Goal: Task Accomplishment & Management: Use online tool/utility

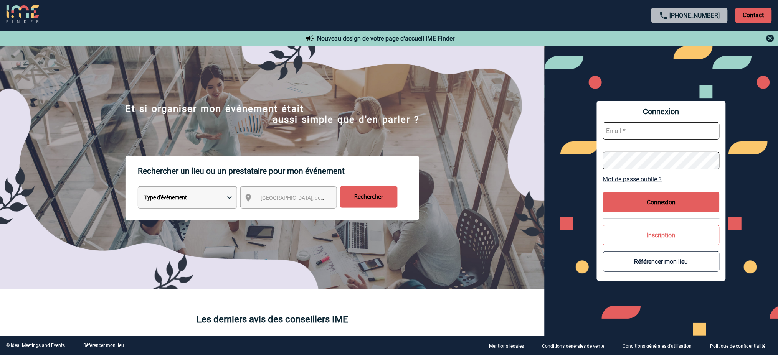
type input "mnoblet@ime-groupe.com"
drag, startPoint x: 699, startPoint y: 195, endPoint x: 465, endPoint y: 84, distance: 258.9
click at [699, 195] on button "Connexion" at bounding box center [661, 202] width 117 height 20
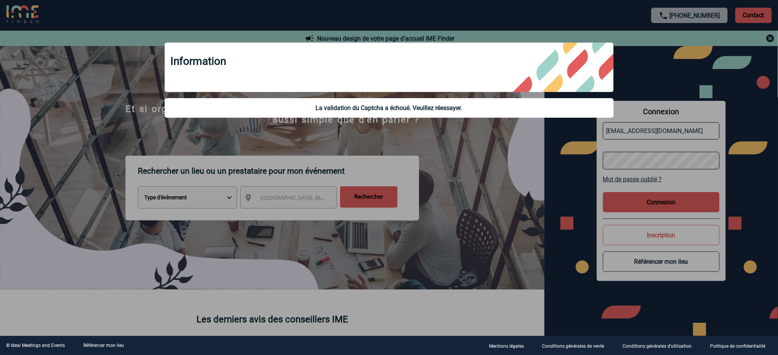
click at [504, 177] on div at bounding box center [389, 177] width 778 height 355
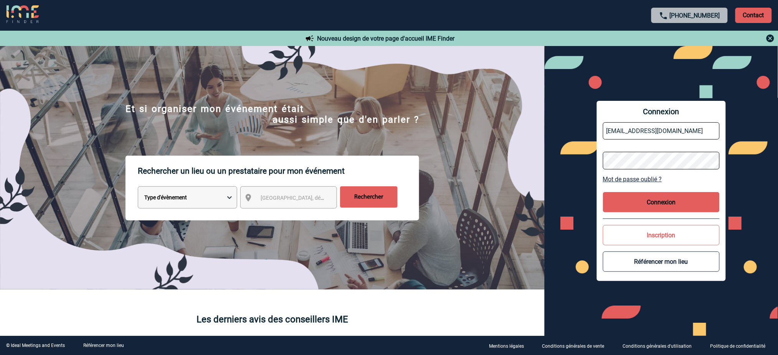
click at [672, 206] on button "Connexion" at bounding box center [661, 202] width 117 height 20
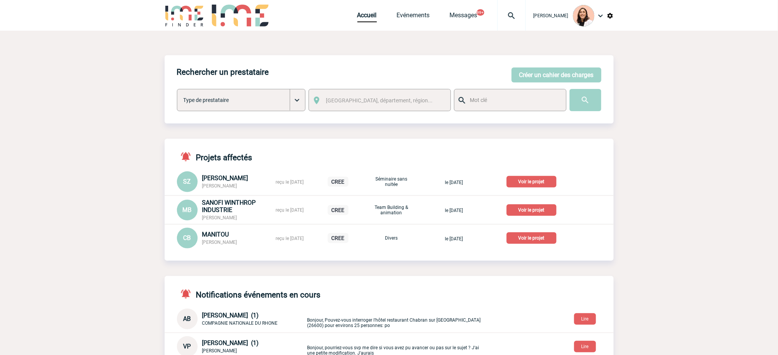
click at [511, 17] on img at bounding box center [512, 15] width 28 height 9
click at [491, 63] on input "search" at bounding box center [475, 58] width 106 height 11
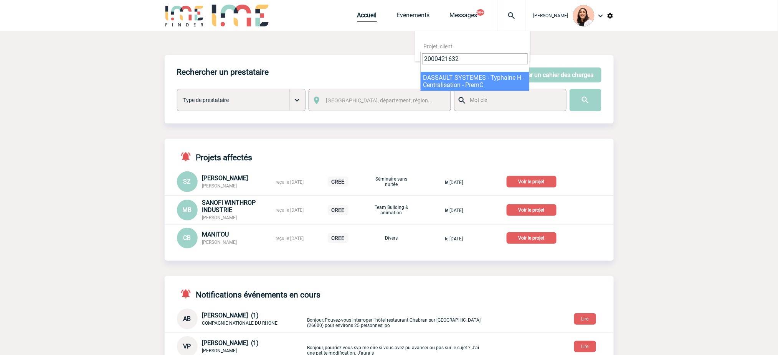
type input "2000421632"
select select "21133"
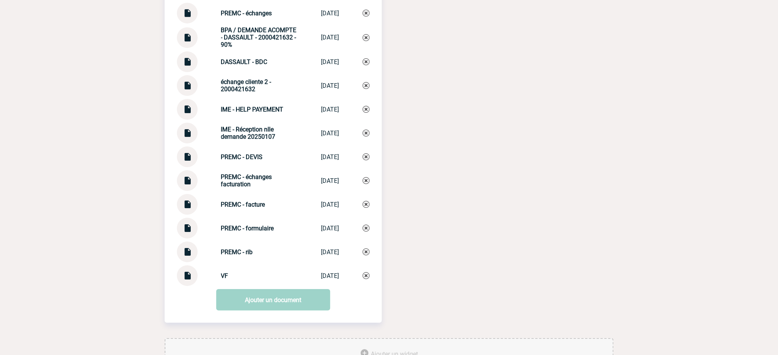
scroll to position [870, 0]
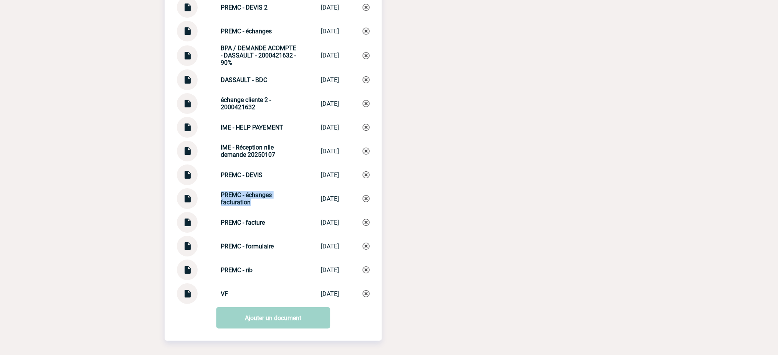
drag, startPoint x: 257, startPoint y: 210, endPoint x: 211, endPoint y: 199, distance: 47.3
click at [211, 199] on div "PREMC - échanges facturation PREMC - échang... [DATE]" at bounding box center [273, 198] width 193 height 21
copy strong "PREMC - échanges facturation"
click at [302, 319] on link "Ajouter un document" at bounding box center [273, 317] width 114 height 21
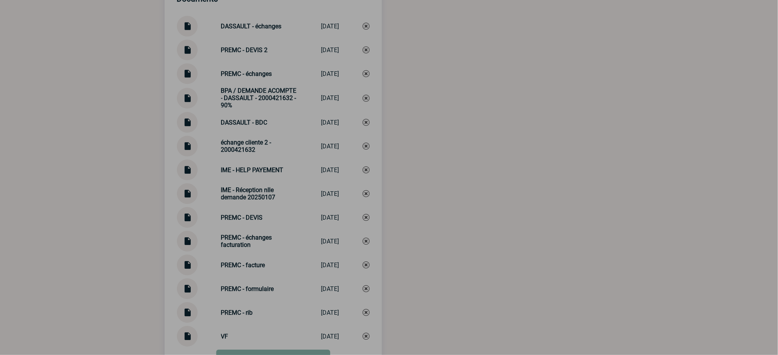
scroll to position [768, 0]
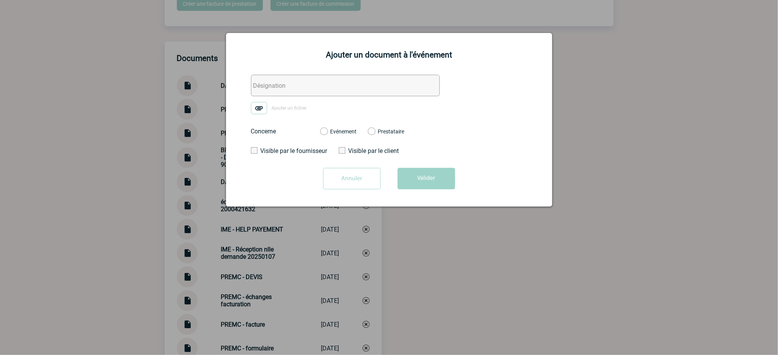
click at [319, 62] on div "Ajouter un document à l'événement Ajouter un fichier Concerne Evénement Prestat…" at bounding box center [389, 120] width 326 height 174
click at [329, 84] on input "text" at bounding box center [345, 85] width 189 height 21
paste input "PREMC - échanges facturation"
type input "PREMC - échanges facturation 2"
click at [254, 110] on img at bounding box center [259, 108] width 16 height 12
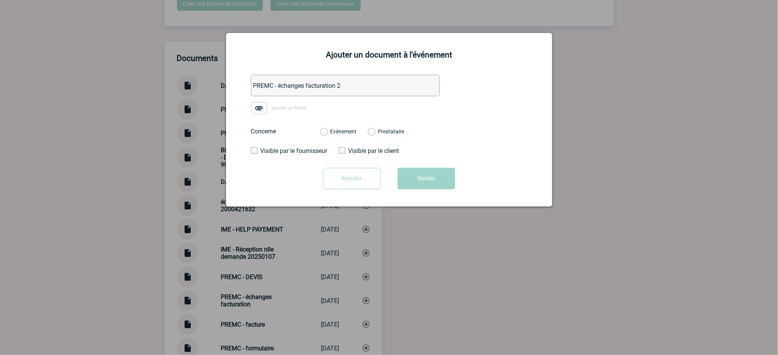
click at [0, 0] on input "Ajouter un fichier" at bounding box center [0, 0] width 0 height 0
click at [327, 131] on label "Evénement" at bounding box center [323, 132] width 7 height 7
click at [0, 0] on input "Evénement" at bounding box center [0, 0] width 0 height 0
click at [425, 172] on button "Valider" at bounding box center [427, 178] width 58 height 21
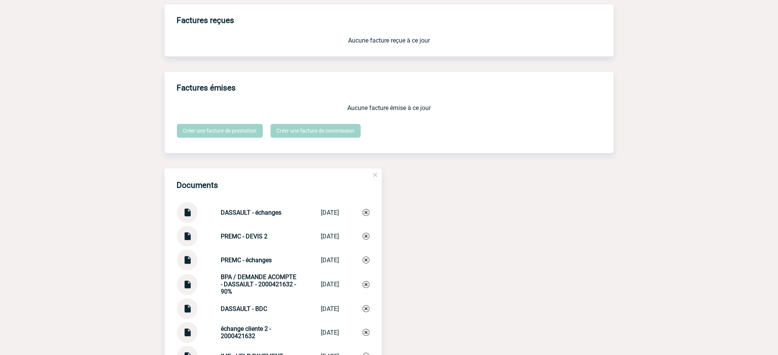
scroll to position [665, 0]
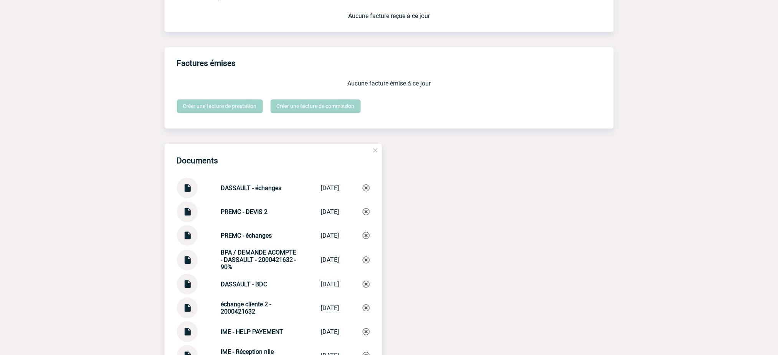
click at [191, 288] on img at bounding box center [187, 281] width 10 height 15
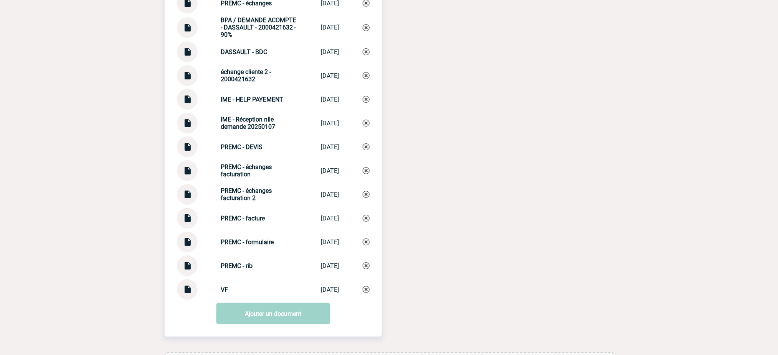
scroll to position [953, 0]
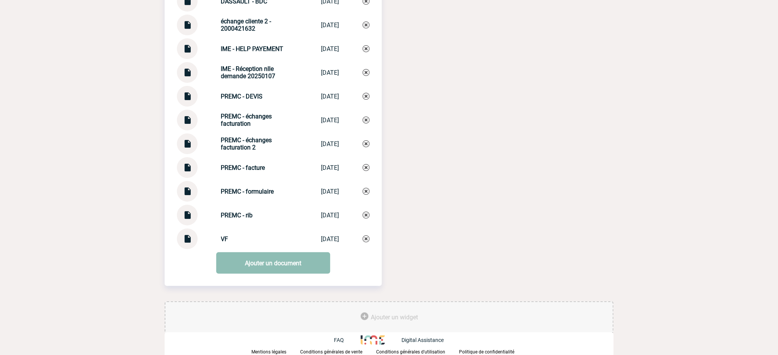
click at [280, 263] on link "Ajouter un document" at bounding box center [273, 263] width 114 height 21
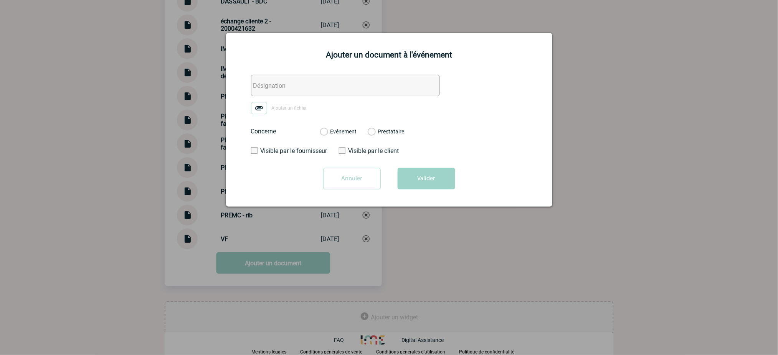
click at [308, 86] on input "text" at bounding box center [345, 85] width 189 height 21
paste input "A FACTURER - DASSAULT - 2000421632"
type input "A FACTURER - DASSAULT - 2000421632"
click at [262, 114] on img at bounding box center [259, 108] width 16 height 12
click at [0, 0] on input "Ajouter un fichier" at bounding box center [0, 0] width 0 height 0
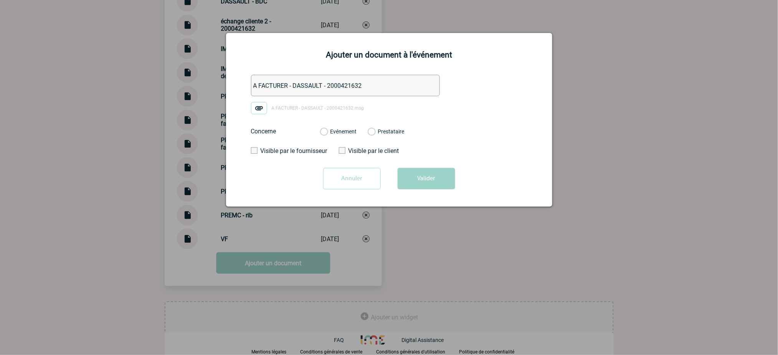
click at [327, 132] on label "Evénement" at bounding box center [323, 132] width 7 height 7
click at [0, 0] on input "Evénement" at bounding box center [0, 0] width 0 height 0
click at [453, 197] on div "Ajouter un document à l'événement A FACTURER - DASSAULT - 2000421632 A FACTURER…" at bounding box center [389, 120] width 326 height 174
click at [443, 187] on button "Valider" at bounding box center [427, 178] width 58 height 21
